Goal: Transaction & Acquisition: Purchase product/service

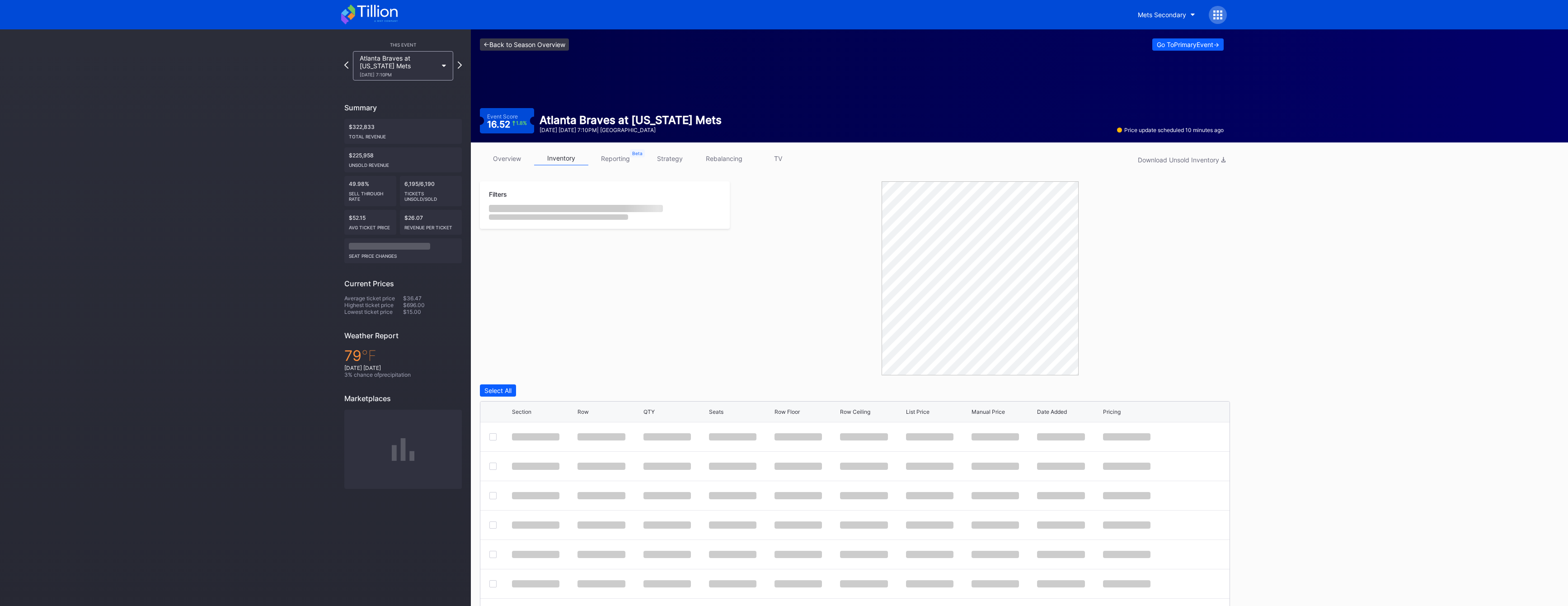
click at [535, 49] on link "<- Back to Season Overview" at bounding box center [524, 45] width 89 height 12
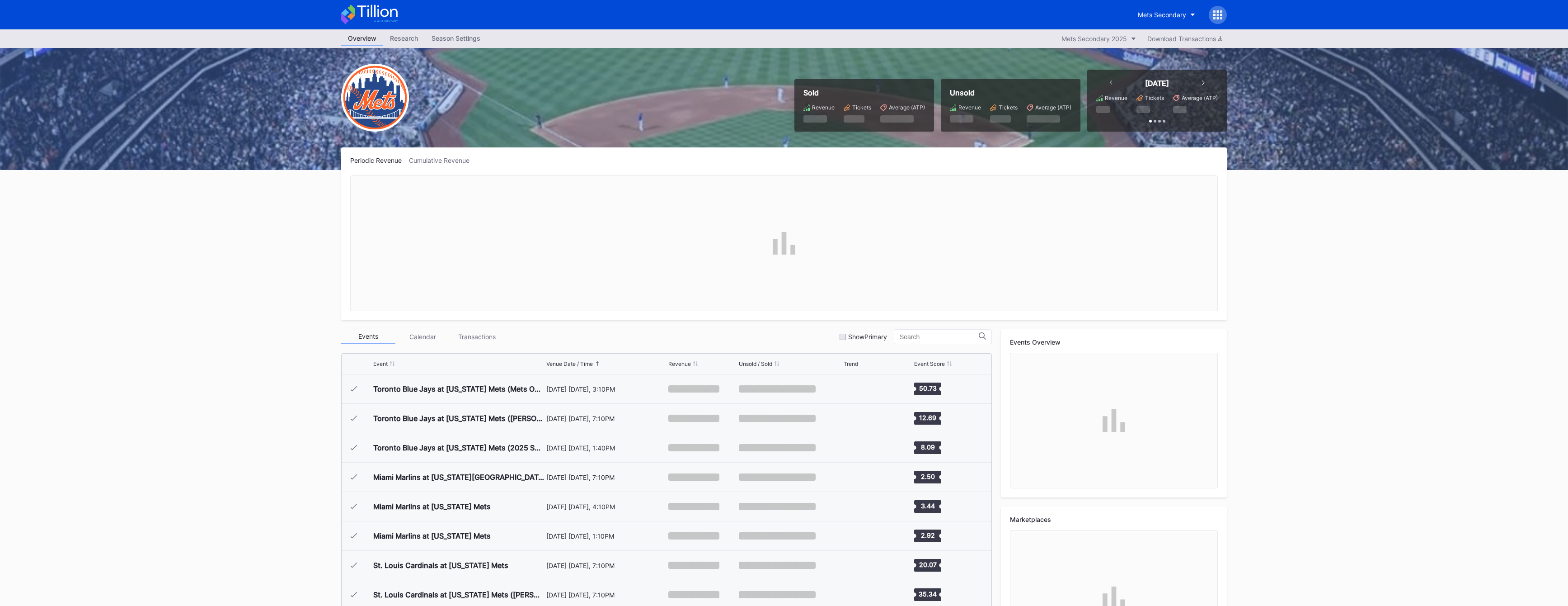
scroll to position [1735, 0]
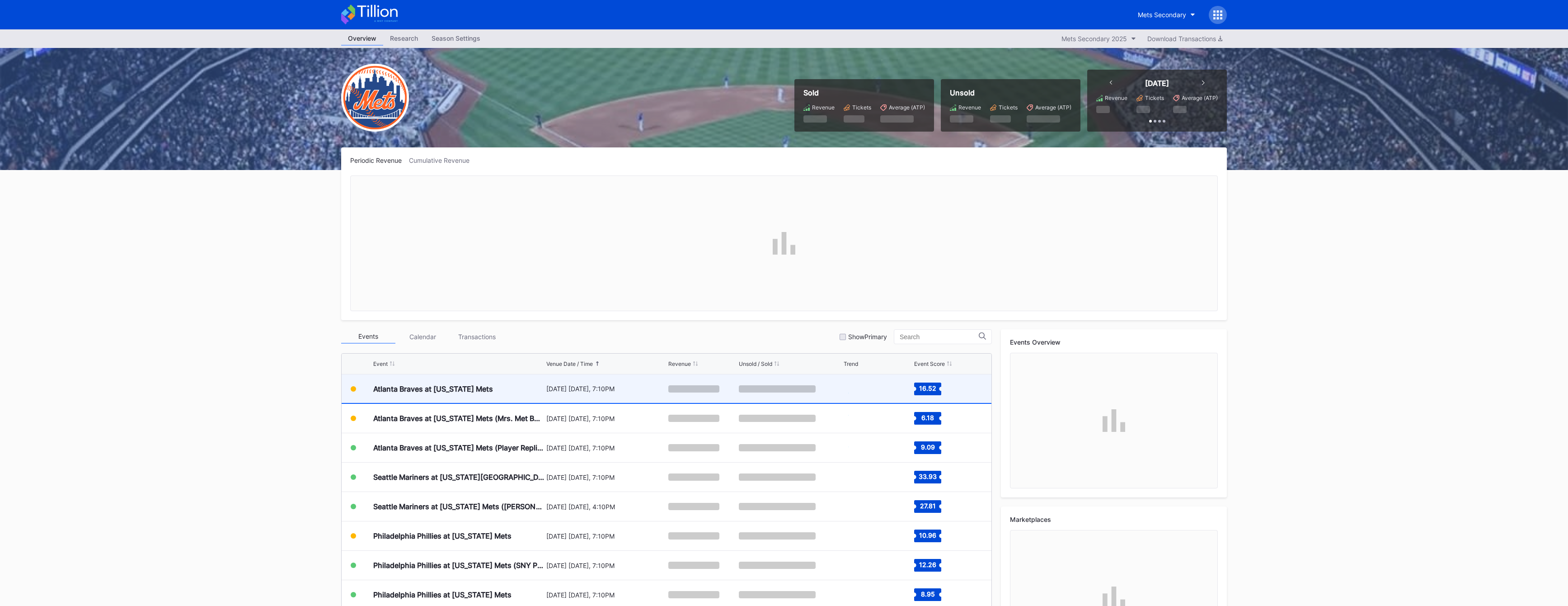
click at [399, 394] on div "Atlanta Braves at [US_STATE] Mets" at bounding box center [458, 389] width 171 height 29
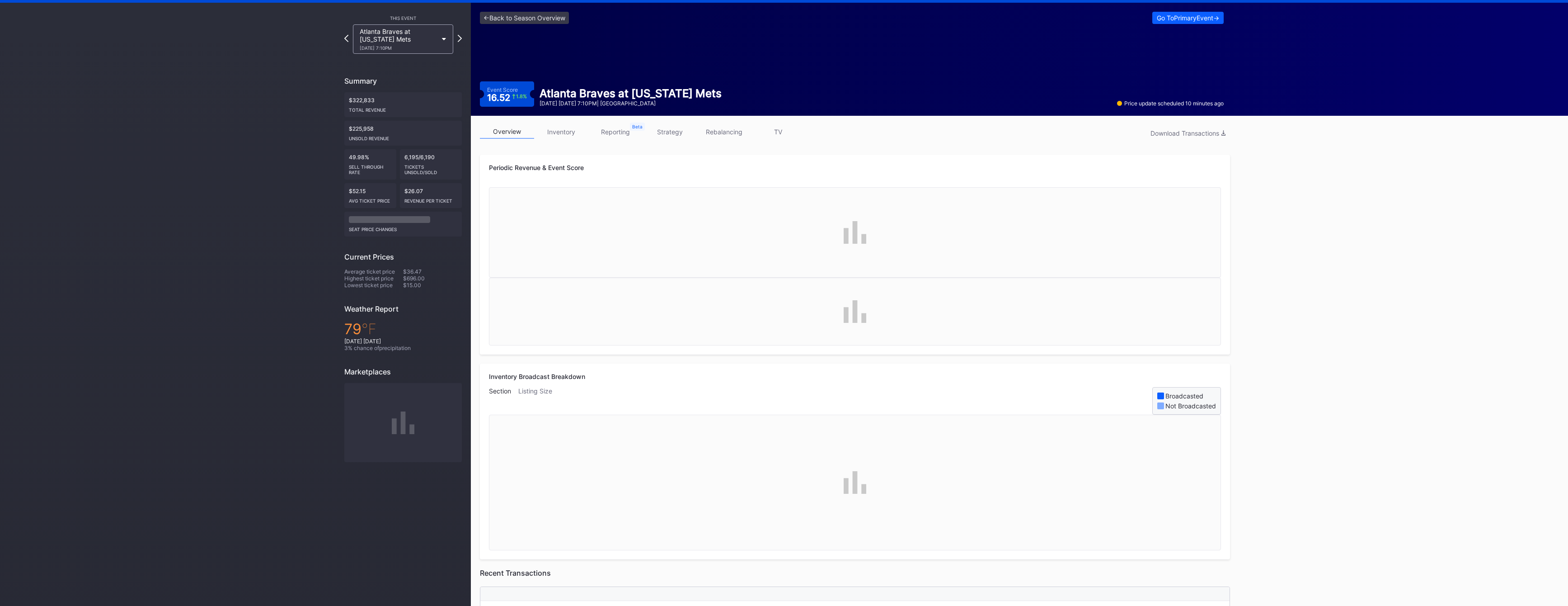
scroll to position [40, 0]
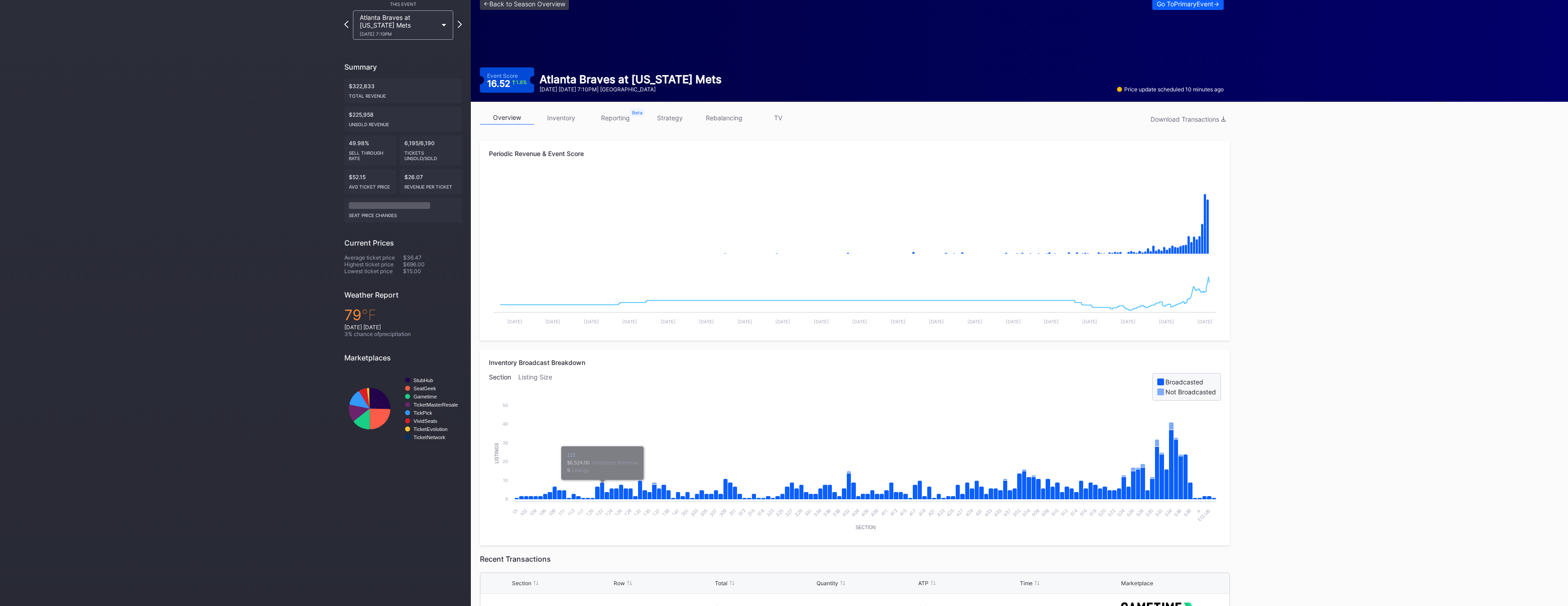
click at [784, 119] on link "TV" at bounding box center [778, 118] width 54 height 14
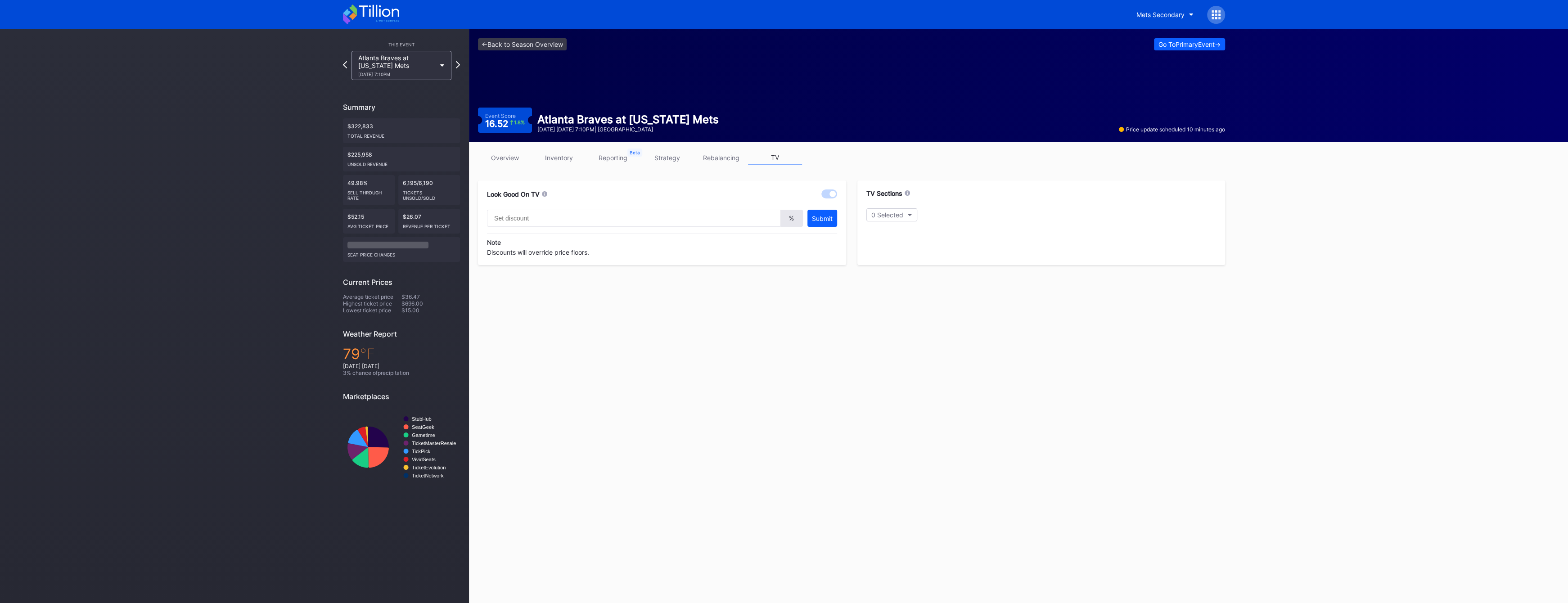
type input "20"
click at [887, 232] on icon at bounding box center [886, 232] width 4 height 4
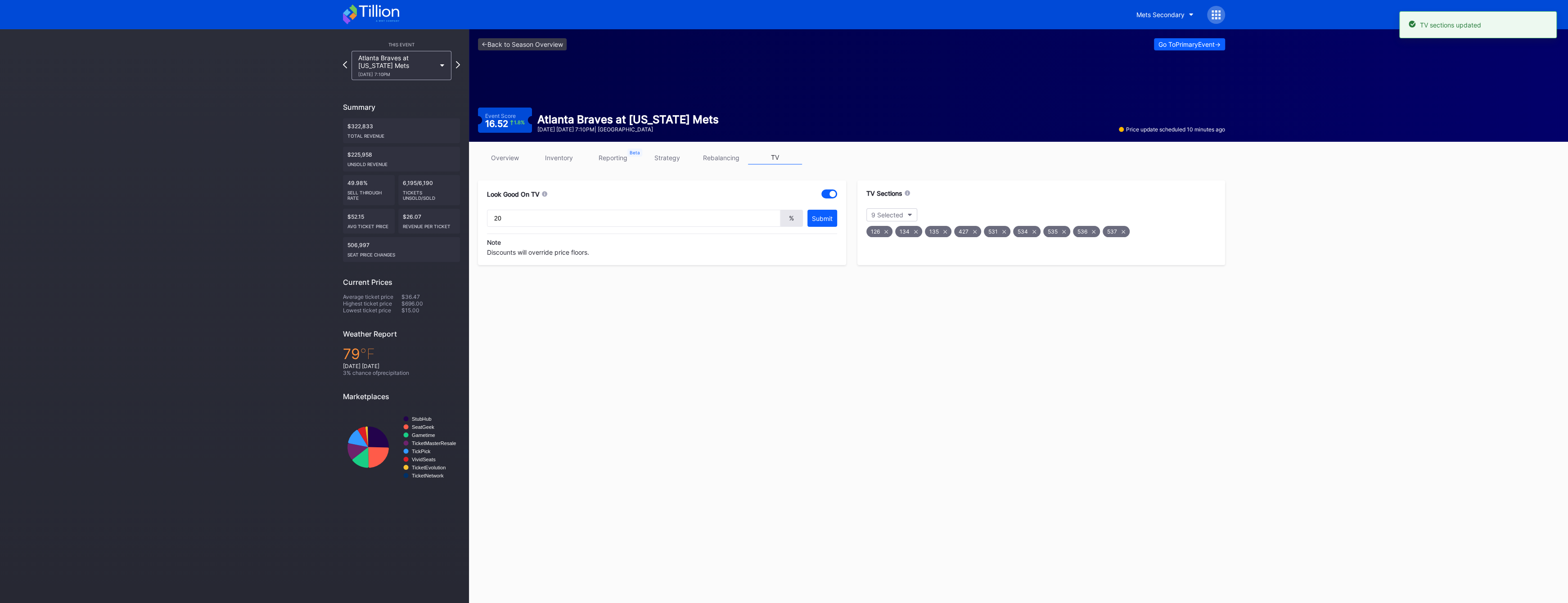
click at [887, 232] on icon at bounding box center [886, 232] width 4 height 4
click at [887, 232] on icon at bounding box center [887, 232] width 4 height 4
click at [887, 232] on icon at bounding box center [886, 232] width 4 height 4
click at [889, 215] on div "6 Selected" at bounding box center [887, 215] width 32 height 7
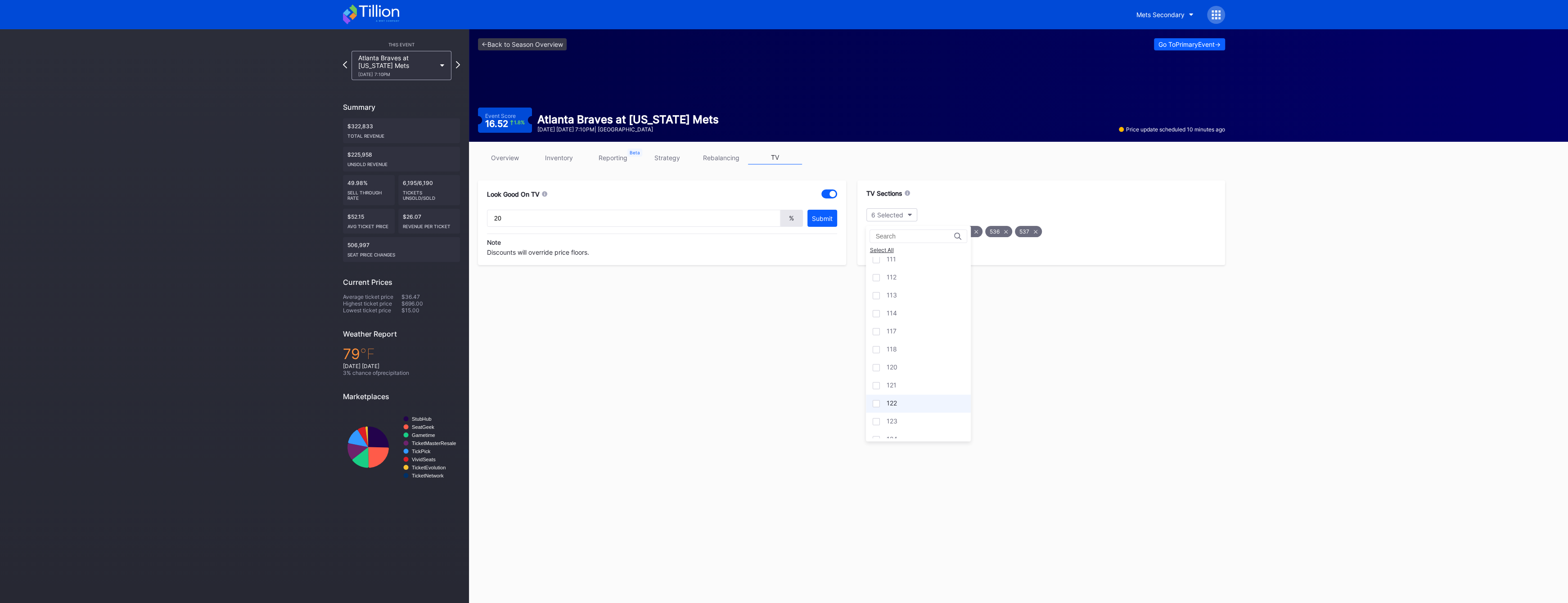
click at [902, 403] on div "122" at bounding box center [918, 403] width 105 height 18
click at [915, 429] on div "132" at bounding box center [918, 425] width 105 height 18
